Goal: Task Accomplishment & Management: Manage account settings

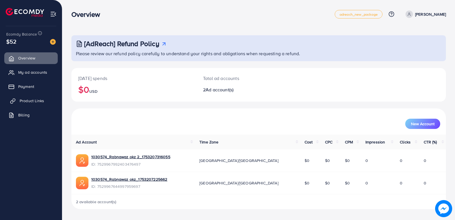
click at [26, 100] on span "Product Links" at bounding box center [32, 101] width 24 height 6
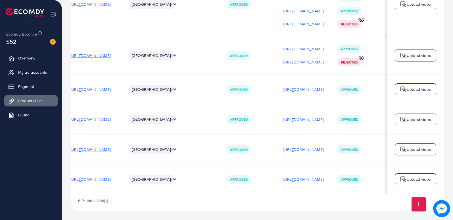
scroll to position [0, 77]
click at [413, 118] on p "Upload video" at bounding box center [419, 119] width 24 height 7
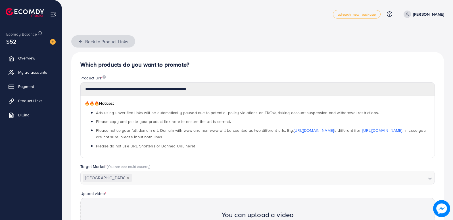
click at [82, 43] on icon "button" at bounding box center [80, 41] width 5 height 5
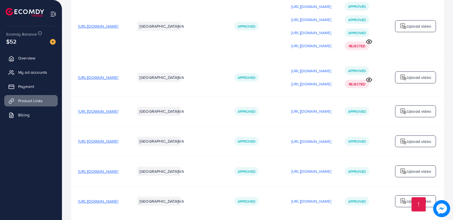
scroll to position [107, 0]
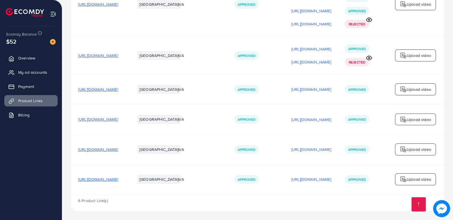
click at [118, 177] on span "[URL][DOMAIN_NAME]" at bounding box center [98, 179] width 40 height 6
click at [118, 149] on span "[URL][DOMAIN_NAME]" at bounding box center [98, 149] width 40 height 6
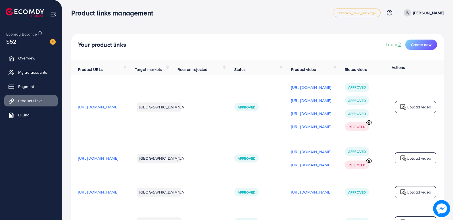
scroll to position [0, 0]
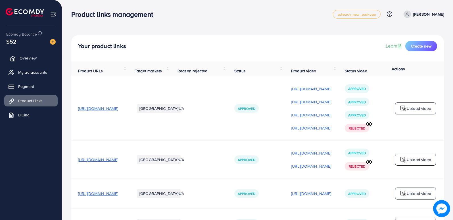
click at [30, 58] on span "Overview" at bounding box center [28, 58] width 17 height 6
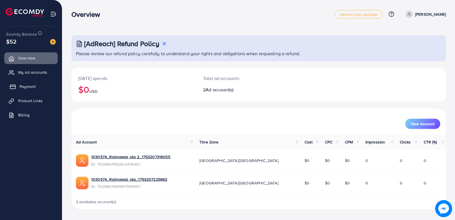
click at [26, 82] on link "Payment" at bounding box center [30, 86] width 53 height 11
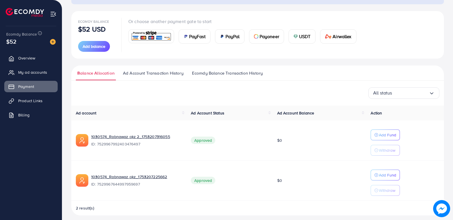
scroll to position [61, 0]
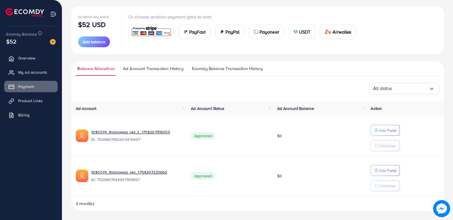
click at [375, 42] on div "Ecomdy Balance $52 USD Add balance Or choose another payment gate to start PayF…" at bounding box center [257, 30] width 359 height 34
click at [155, 73] on link "Ad Account Transaction History" at bounding box center [153, 70] width 63 height 10
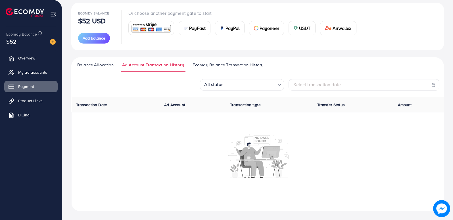
scroll to position [65, 0]
click at [222, 67] on span "Ecomdy Balance Transaction History" at bounding box center [228, 64] width 71 height 6
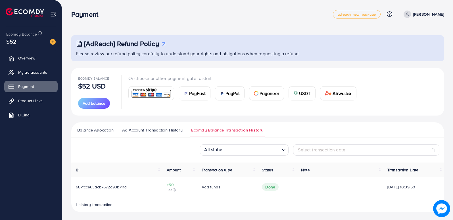
scroll to position [1, 0]
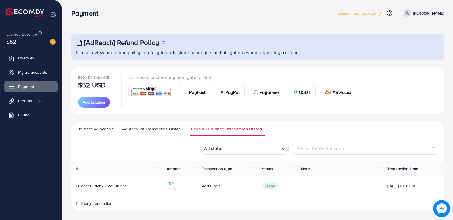
click at [94, 128] on span "Balance Allocation" at bounding box center [95, 129] width 36 height 6
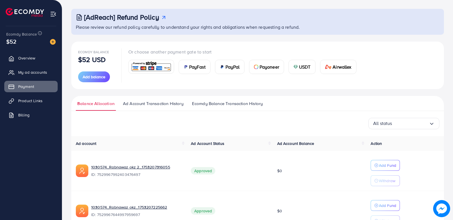
scroll to position [61, 0]
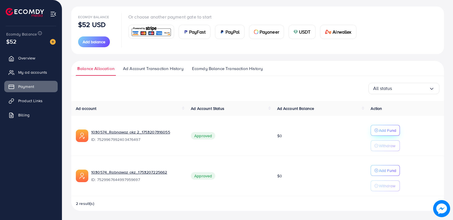
click at [382, 129] on p "Add Fund" at bounding box center [387, 130] width 17 height 7
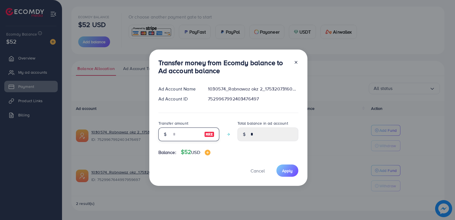
click at [182, 131] on input "number" at bounding box center [185, 134] width 28 height 14
type input "*"
type input "****"
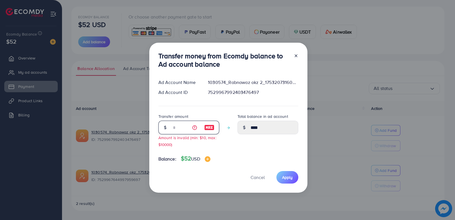
type input "**"
type input "*****"
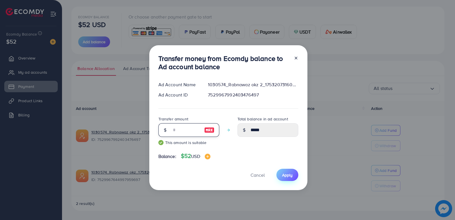
type input "**"
click at [280, 173] on button "Apply" at bounding box center [287, 175] width 22 height 12
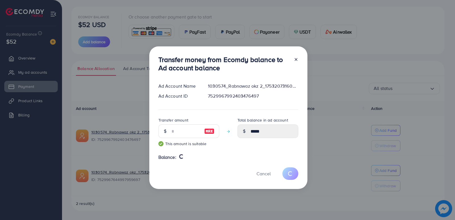
type input "*"
